Goal: Transaction & Acquisition: Book appointment/travel/reservation

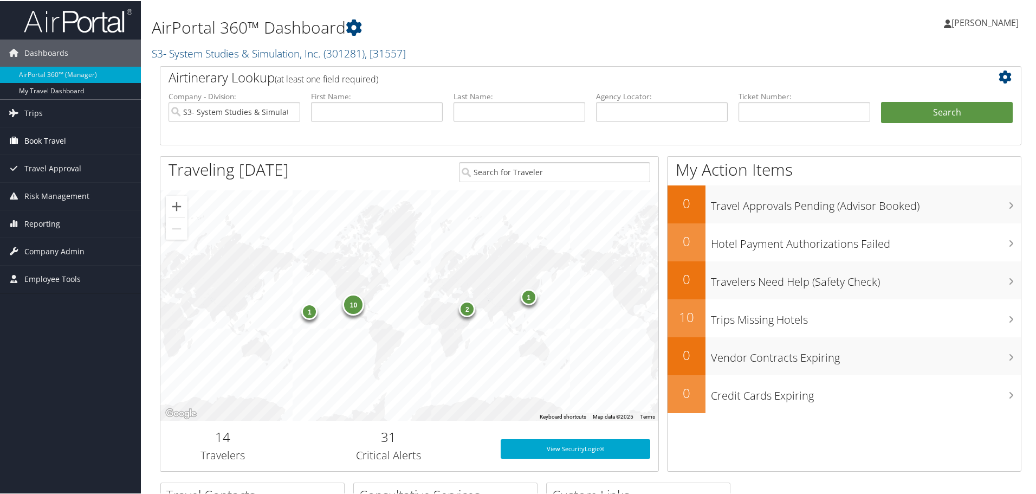
click at [47, 139] on span "Book Travel" at bounding box center [45, 139] width 42 height 27
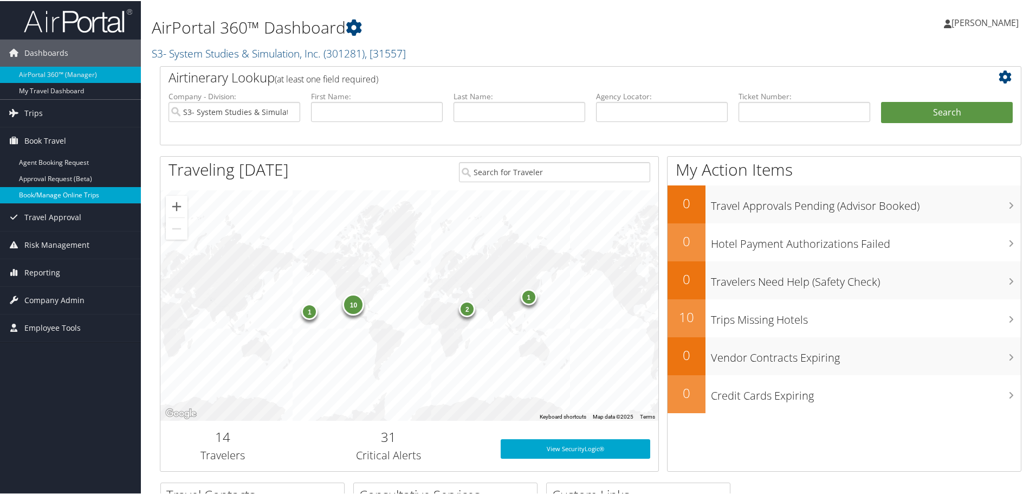
click at [45, 194] on link "Book/Manage Online Trips" at bounding box center [70, 194] width 141 height 16
